Goal: Task Accomplishment & Management: Manage account settings

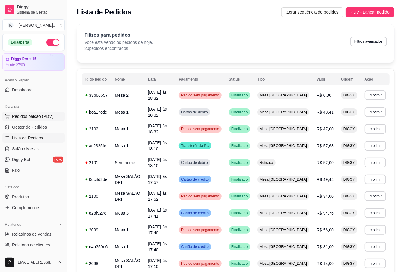
click at [16, 119] on span "Pedidos balcão (PDV)" at bounding box center [32, 116] width 41 height 6
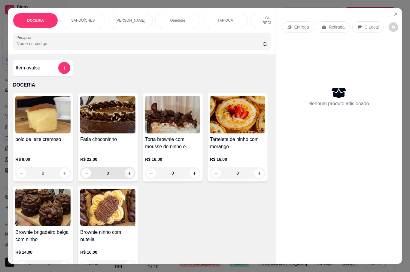
click at [127, 173] on icon "increase-product-quantity" at bounding box center [129, 173] width 5 height 5
type input "1"
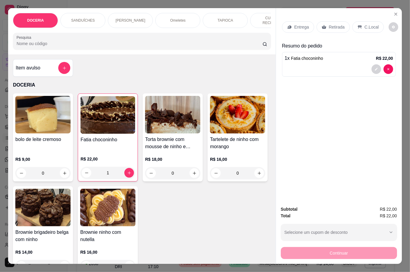
click at [381, 27] on div "Entrega Retirada C.Local" at bounding box center [339, 27] width 114 height 21
click at [369, 26] on p "C.Local" at bounding box center [371, 27] width 14 height 6
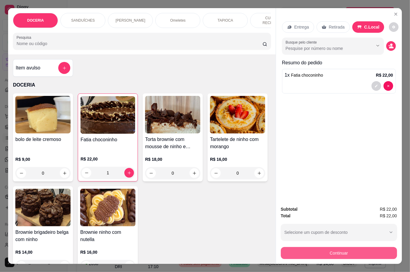
click at [315, 250] on button "Continuar" at bounding box center [339, 253] width 116 height 12
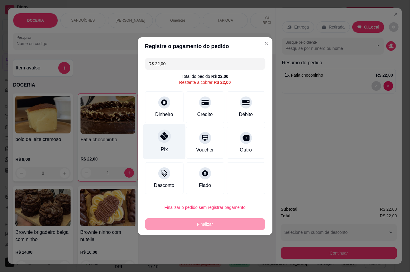
click at [156, 142] on div "Pix" at bounding box center [164, 141] width 42 height 35
type input "R$ 0,00"
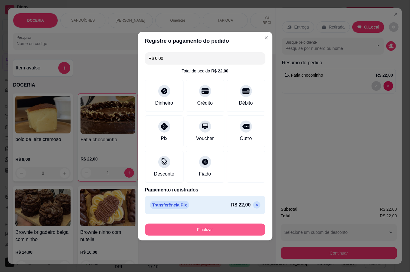
click at [193, 225] on button "Finalizar" at bounding box center [205, 229] width 120 height 12
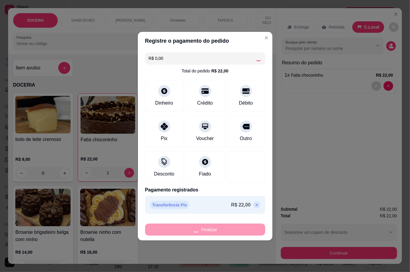
type input "0"
type input "-R$ 22,00"
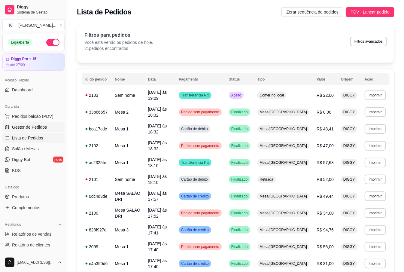
click at [42, 124] on link "Gestor de Pedidos" at bounding box center [33, 127] width 62 height 10
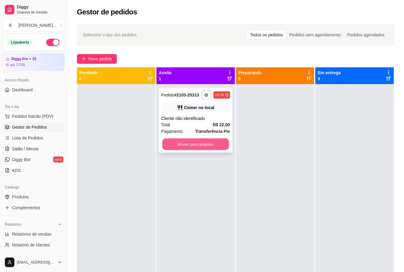
click at [222, 148] on button "Mover para preparo" at bounding box center [195, 144] width 67 height 12
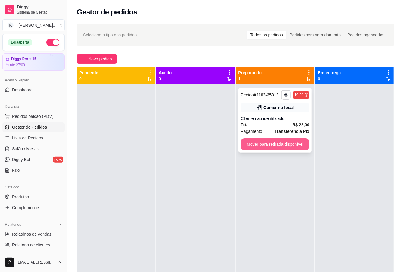
click at [263, 143] on button "Mover para retirada disponível" at bounding box center [275, 144] width 69 height 12
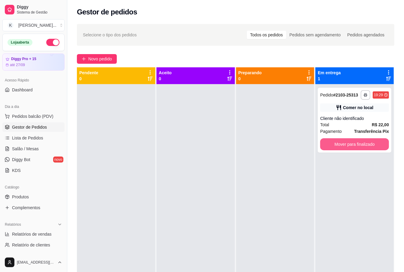
click at [338, 144] on button "Mover para finalizado" at bounding box center [354, 144] width 69 height 12
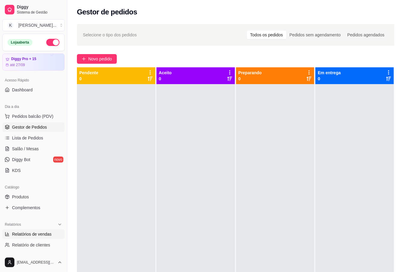
click at [32, 232] on span "Relatórios de vendas" at bounding box center [32, 234] width 40 height 6
select select "ALL"
select select "0"
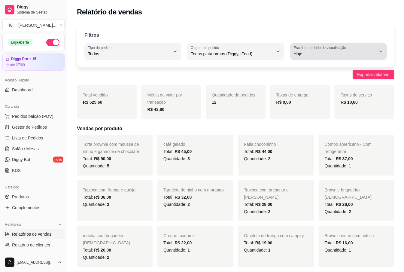
click at [342, 49] on label "Escolher período de visualização" at bounding box center [321, 47] width 54 height 5
click at [309, 78] on span "Ontem" at bounding box center [336, 78] width 78 height 6
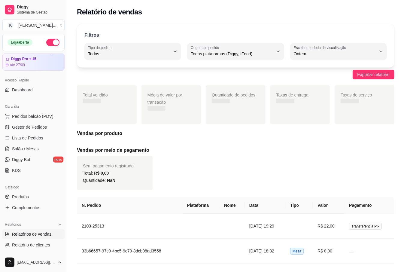
type input "1"
select select "1"
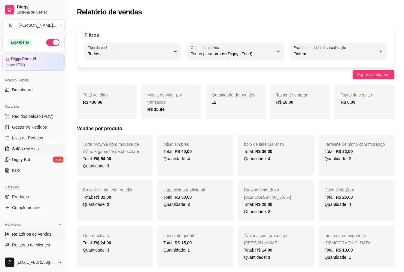
click at [34, 150] on span "Salão / Mesas" at bounding box center [25, 149] width 27 height 6
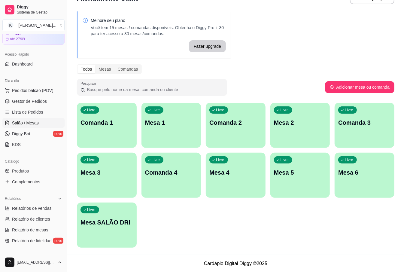
scroll to position [40, 0]
